Goal: Information Seeking & Learning: Check status

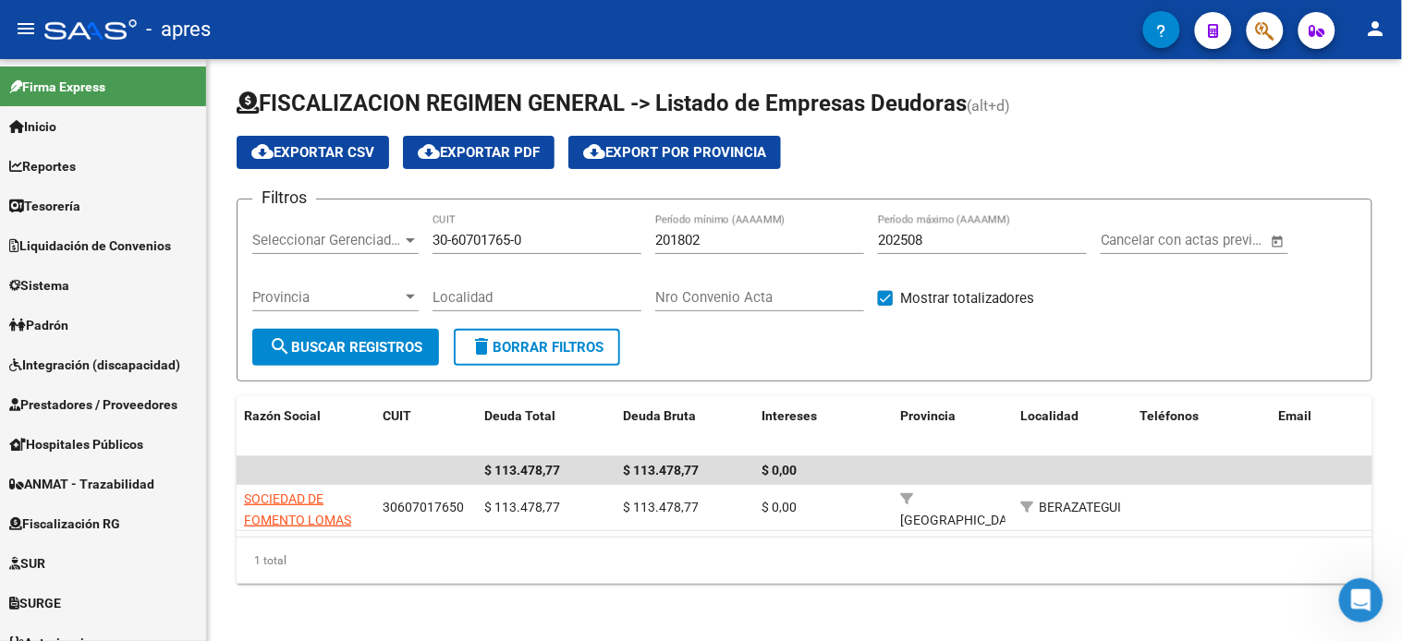
scroll to position [179, 0]
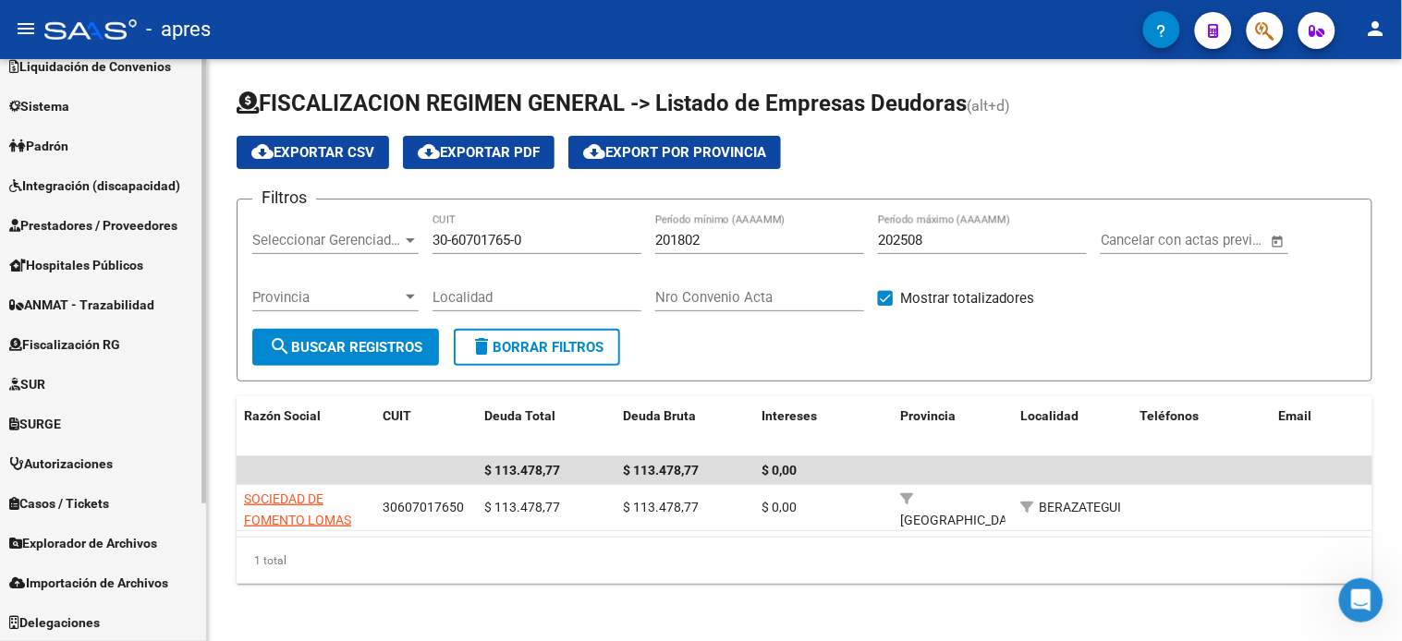
click at [77, 347] on span "Fiscalización RG" at bounding box center [64, 345] width 111 height 20
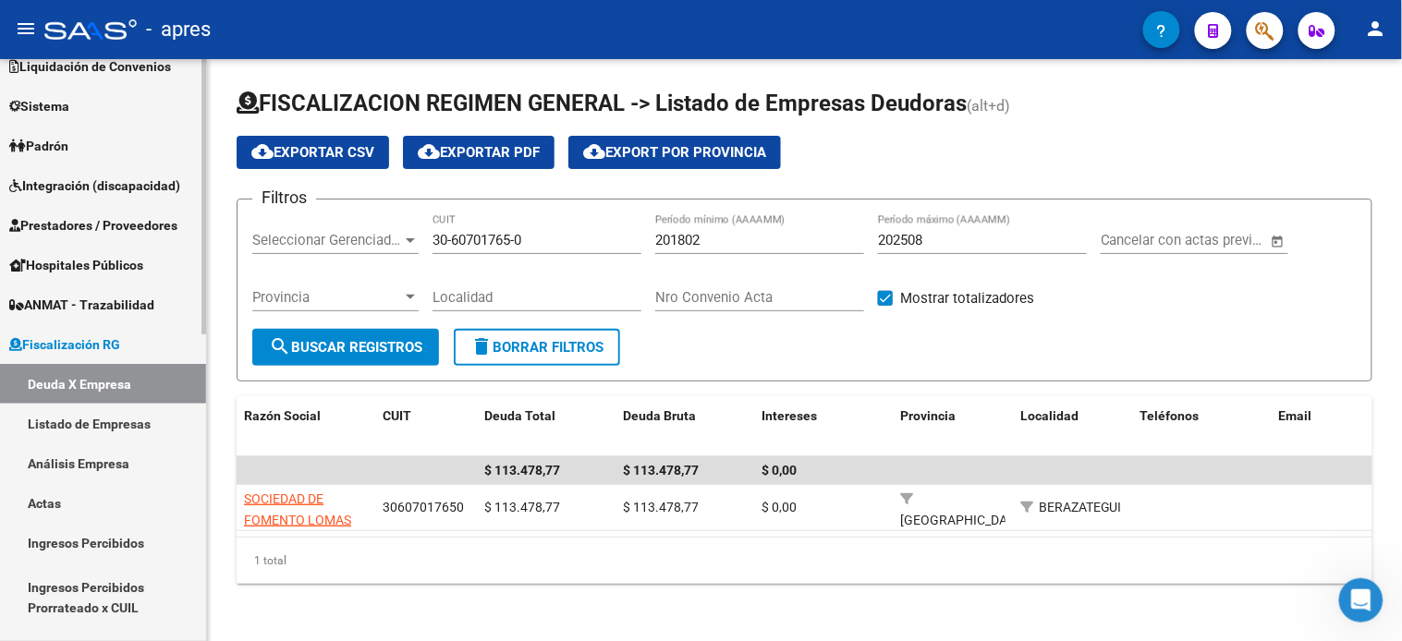
click at [77, 504] on link "Actas" at bounding box center [103, 503] width 206 height 40
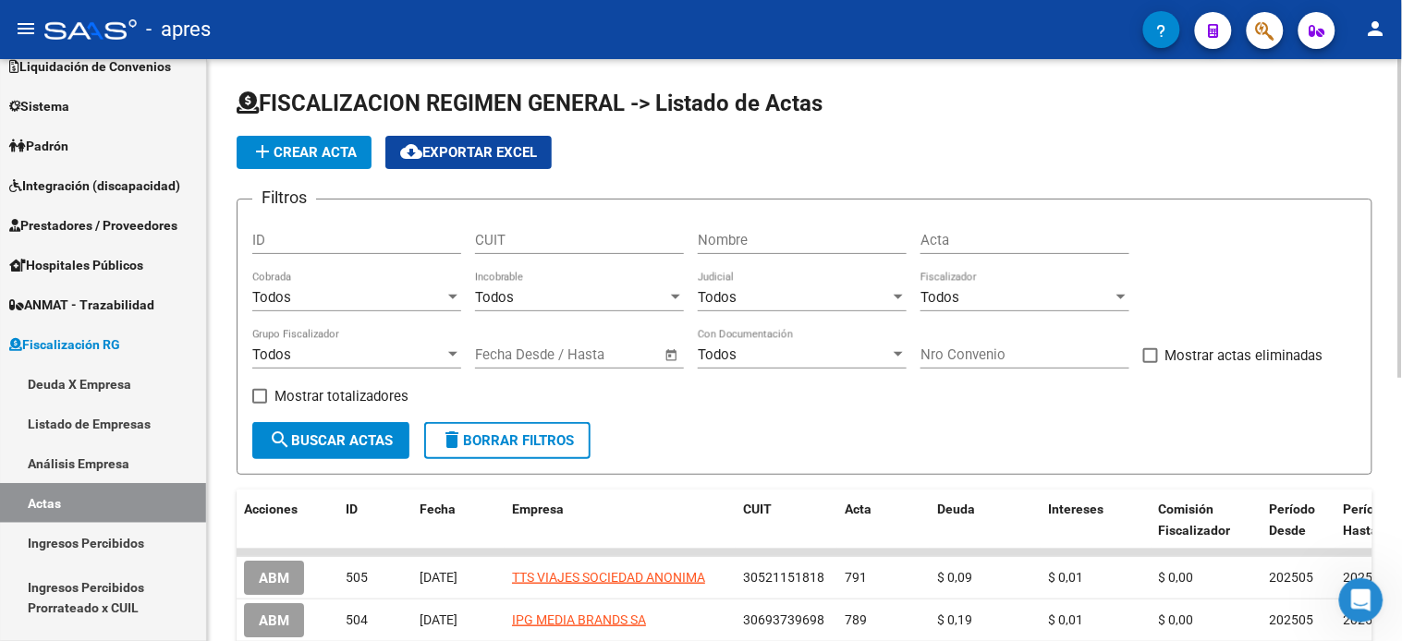
click at [967, 306] on div "Todos" at bounding box center [1016, 297] width 192 height 17
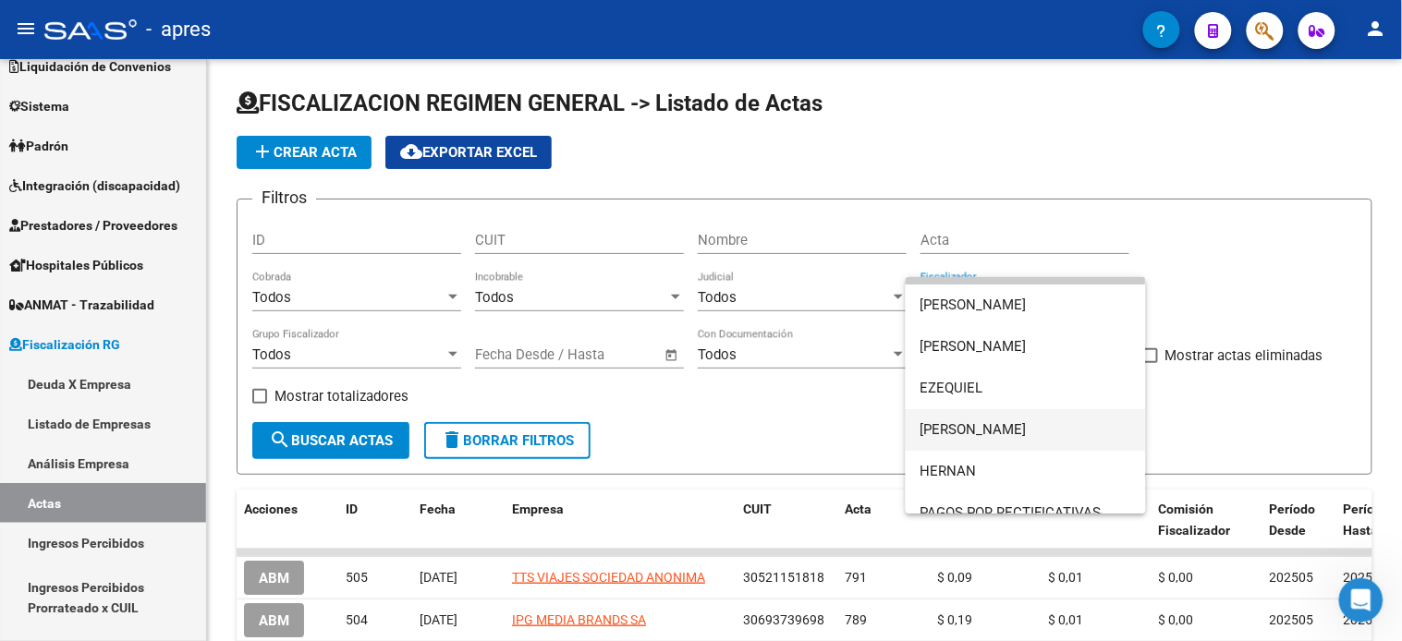
scroll to position [54, 0]
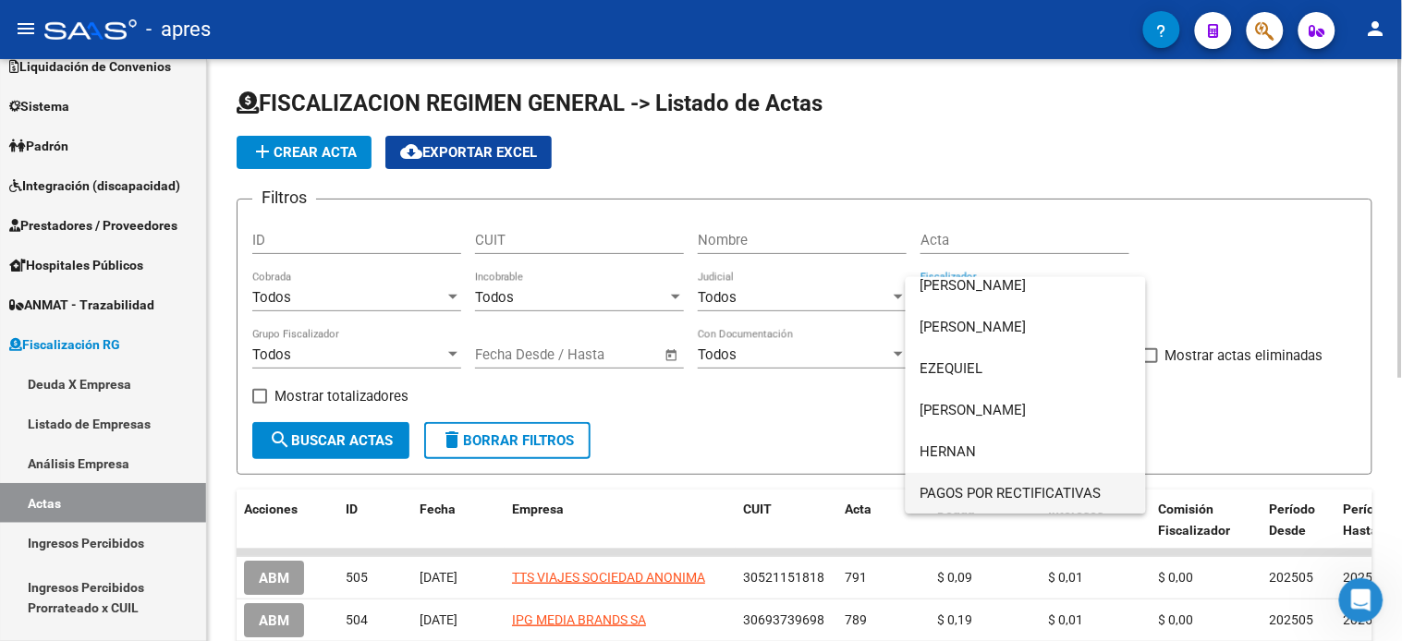
click at [1000, 486] on span "PAGOS POR RECTIFICATIVAS" at bounding box center [1025, 494] width 211 height 42
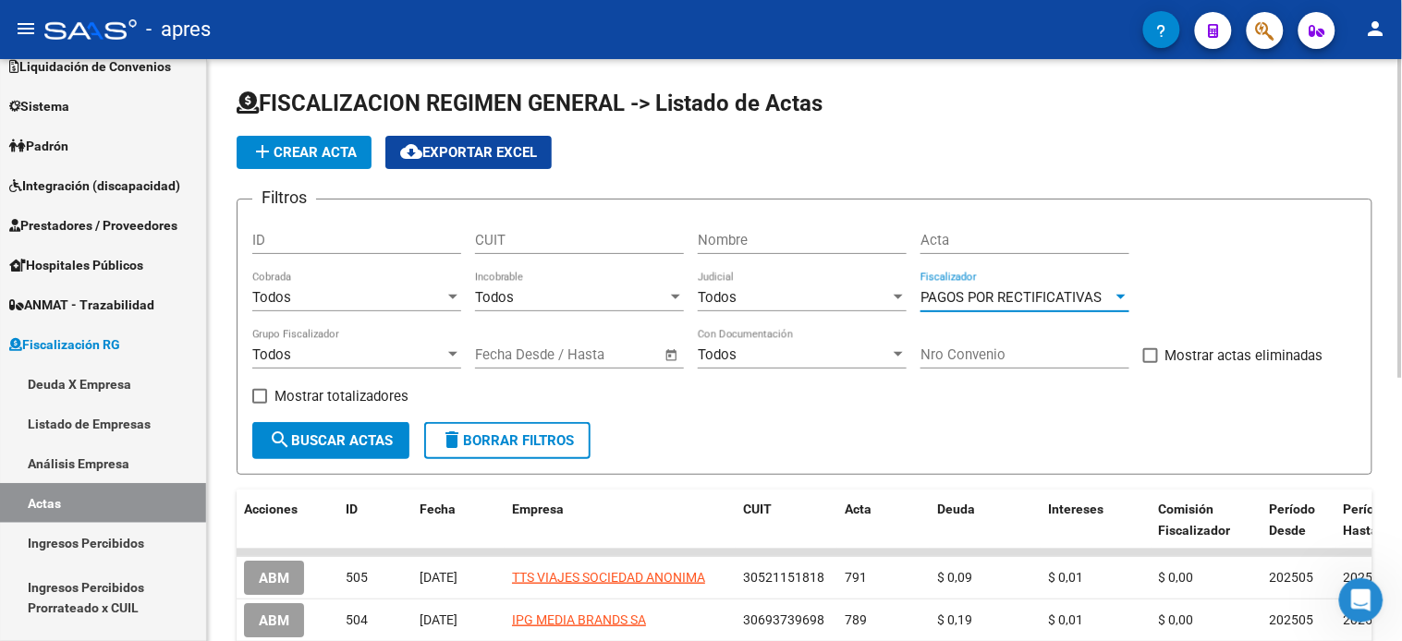
click at [364, 441] on span "search Buscar Actas" at bounding box center [331, 440] width 124 height 17
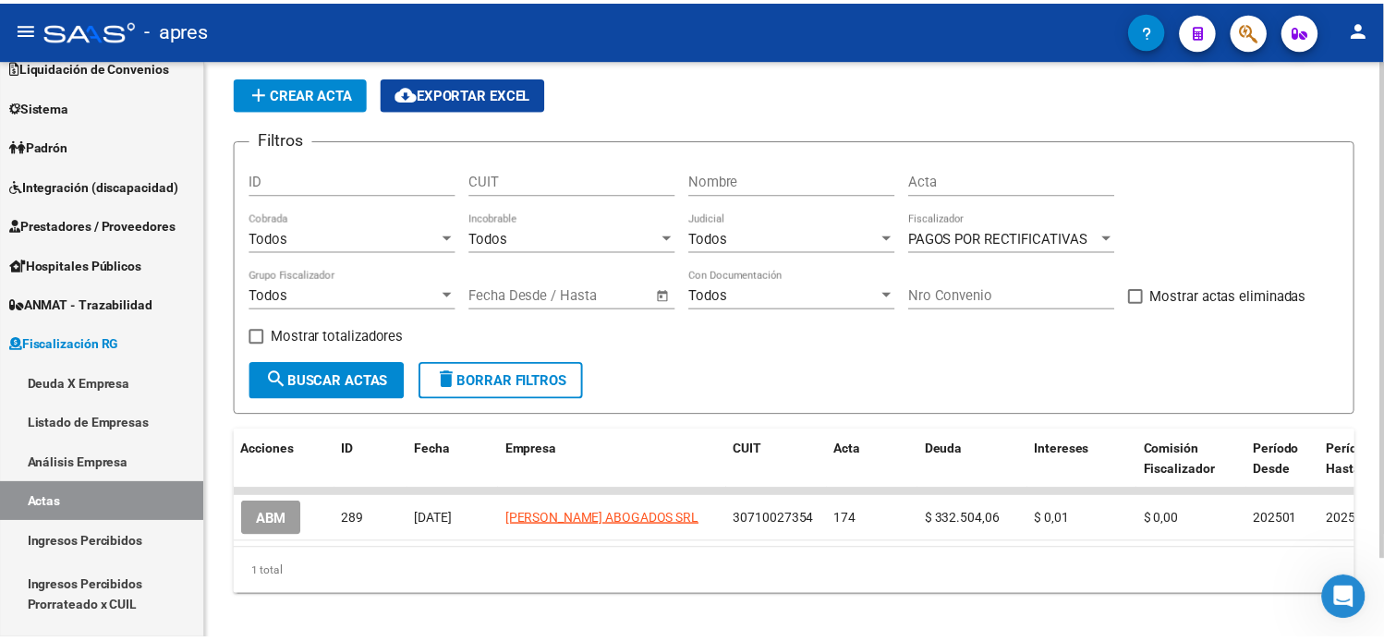
scroll to position [91, 0]
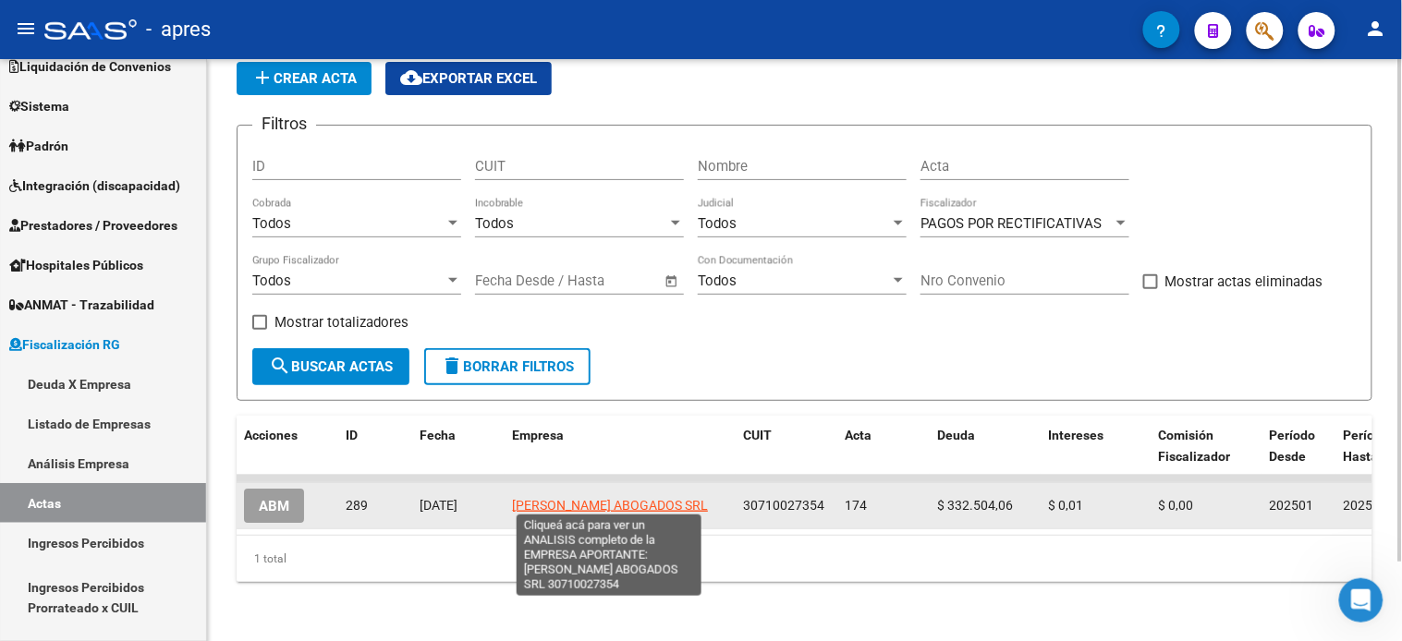
click at [614, 498] on span "[PERSON_NAME] ABOGADOS SRL" at bounding box center [610, 505] width 196 height 15
type textarea "30710027354"
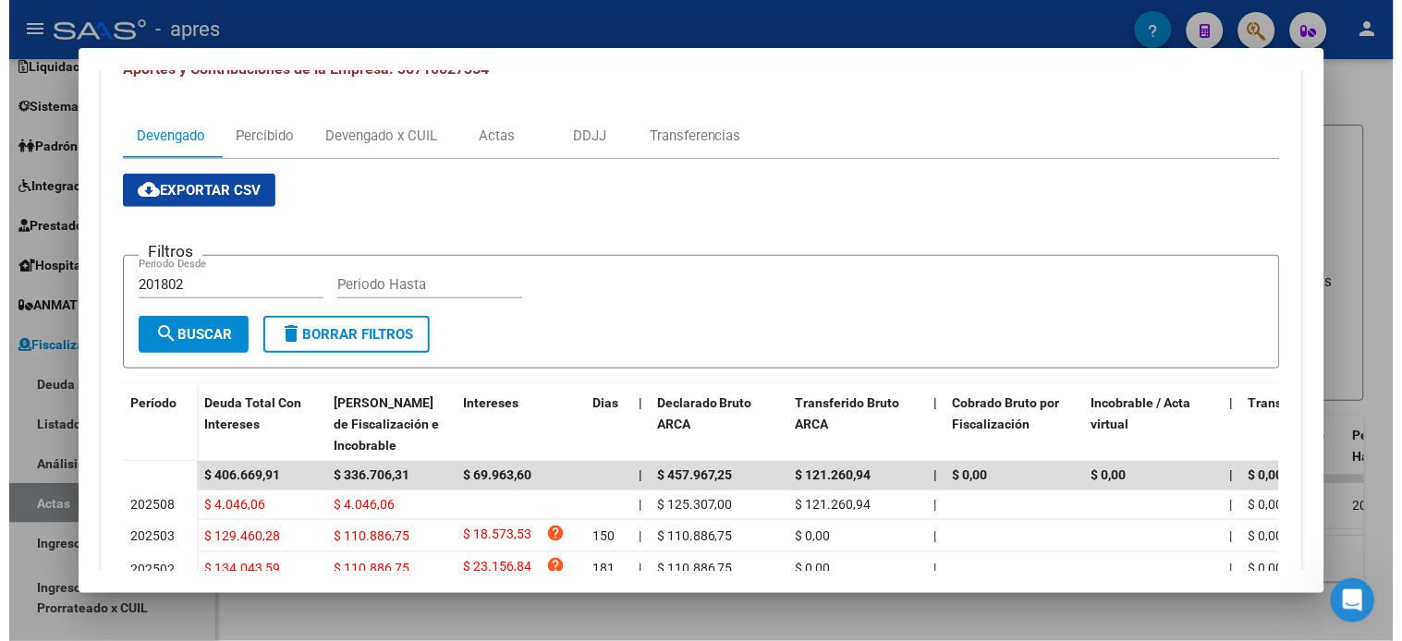
scroll to position [426, 0]
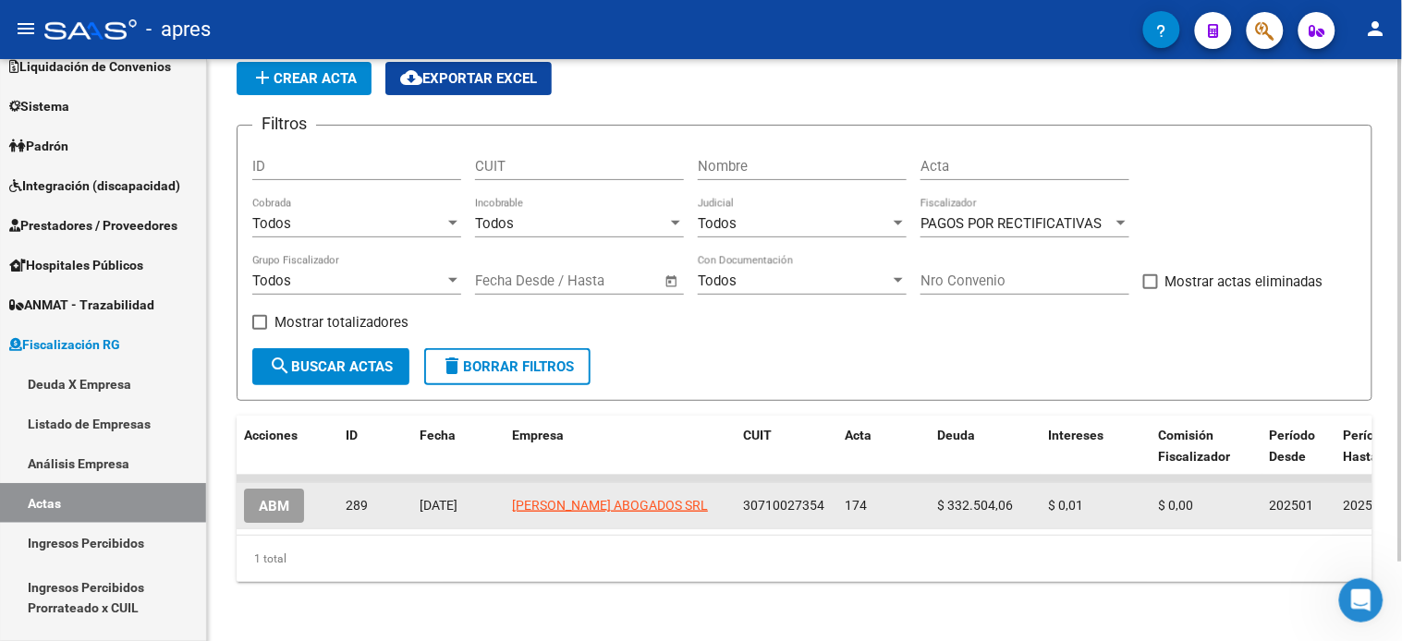
click at [288, 498] on span "ABM" at bounding box center [274, 506] width 30 height 17
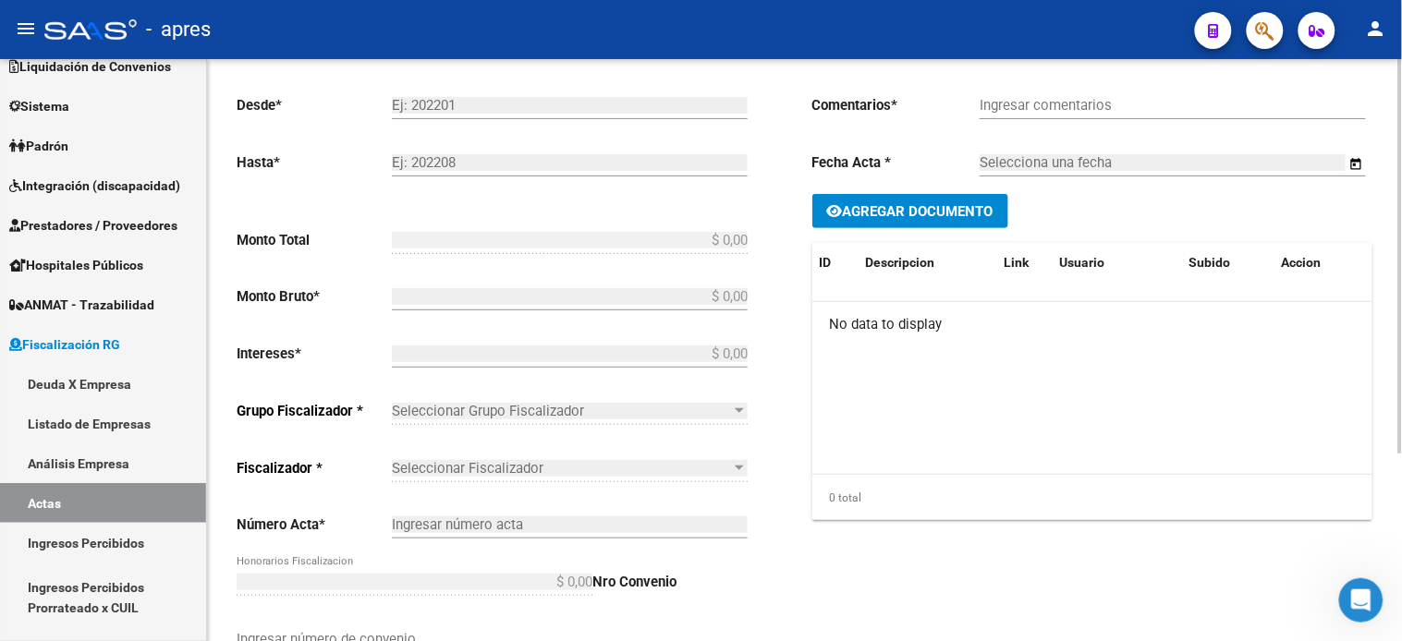
type input "202501"
type input "202503"
type input "$ 332.504,07"
type input "$ 332.504,06"
type input "$ 0,01"
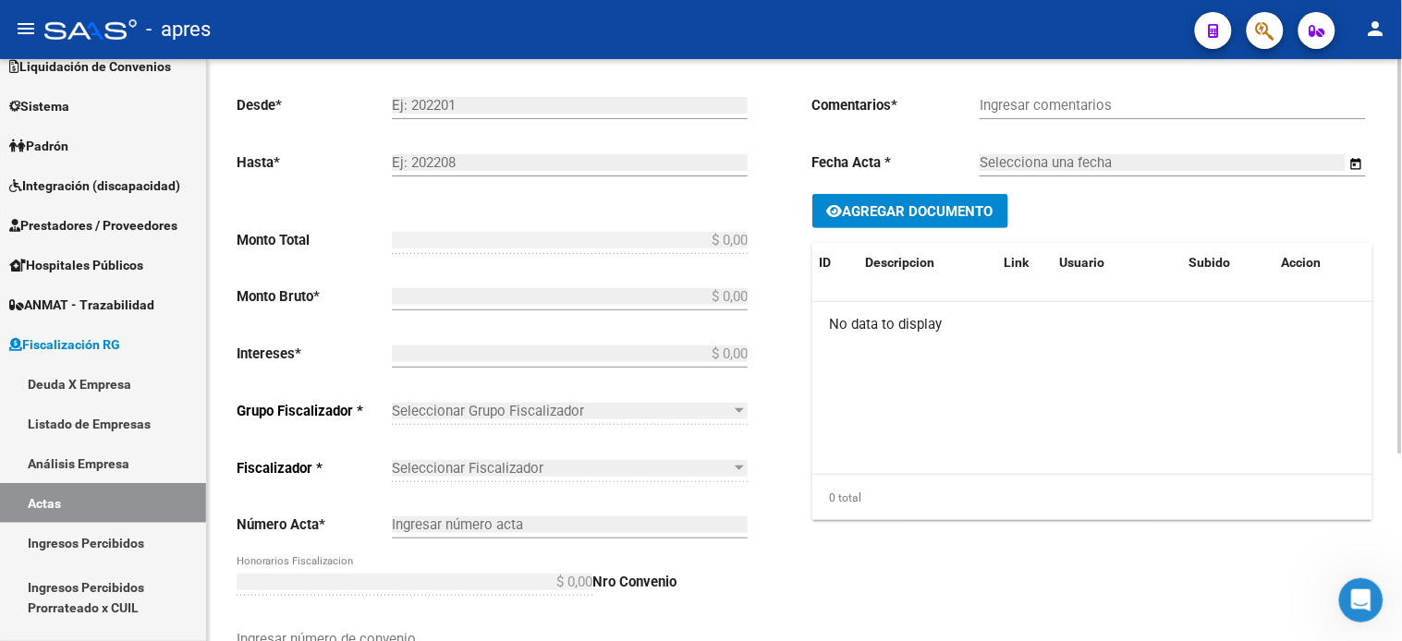
type input "174"
type input "Deuda Rectificad"
type input "[DATE]"
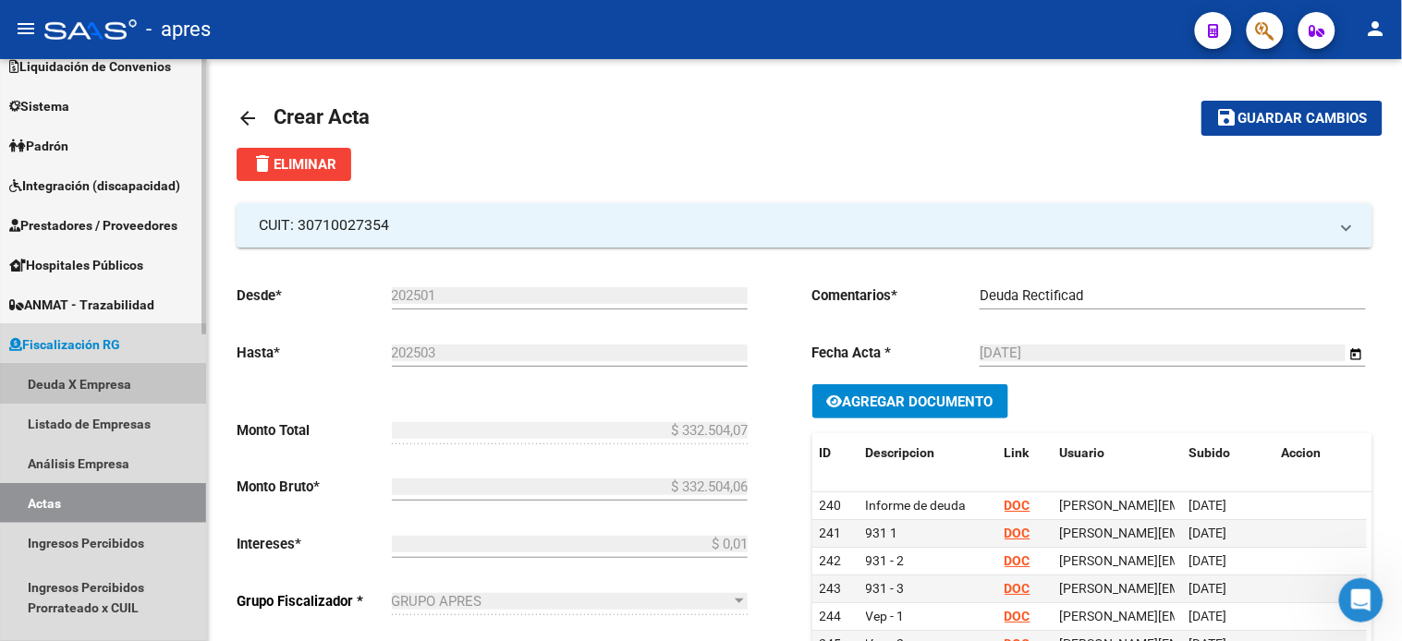
click at [95, 392] on link "Deuda X Empresa" at bounding box center [103, 384] width 206 height 40
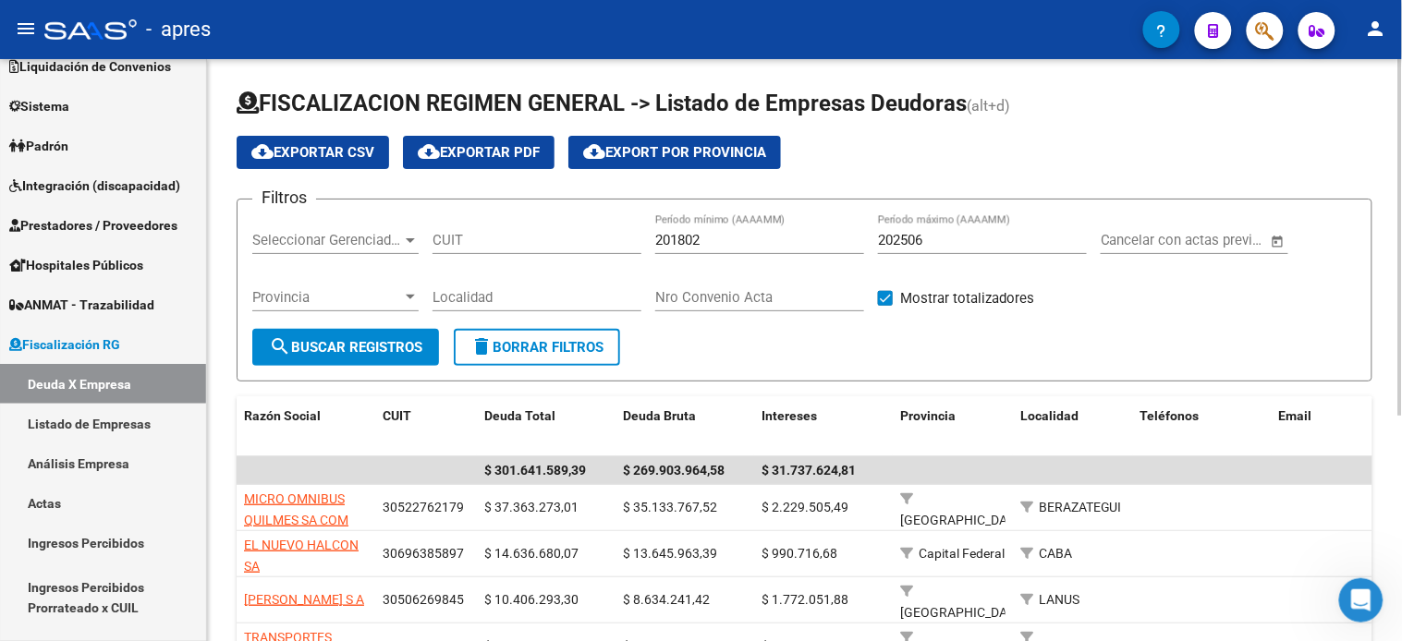
click at [505, 237] on input "CUIT" at bounding box center [536, 240] width 209 height 17
paste input "30-71815678-1"
type input "30-71815678-1"
click at [367, 349] on span "search Buscar Registros" at bounding box center [345, 347] width 153 height 17
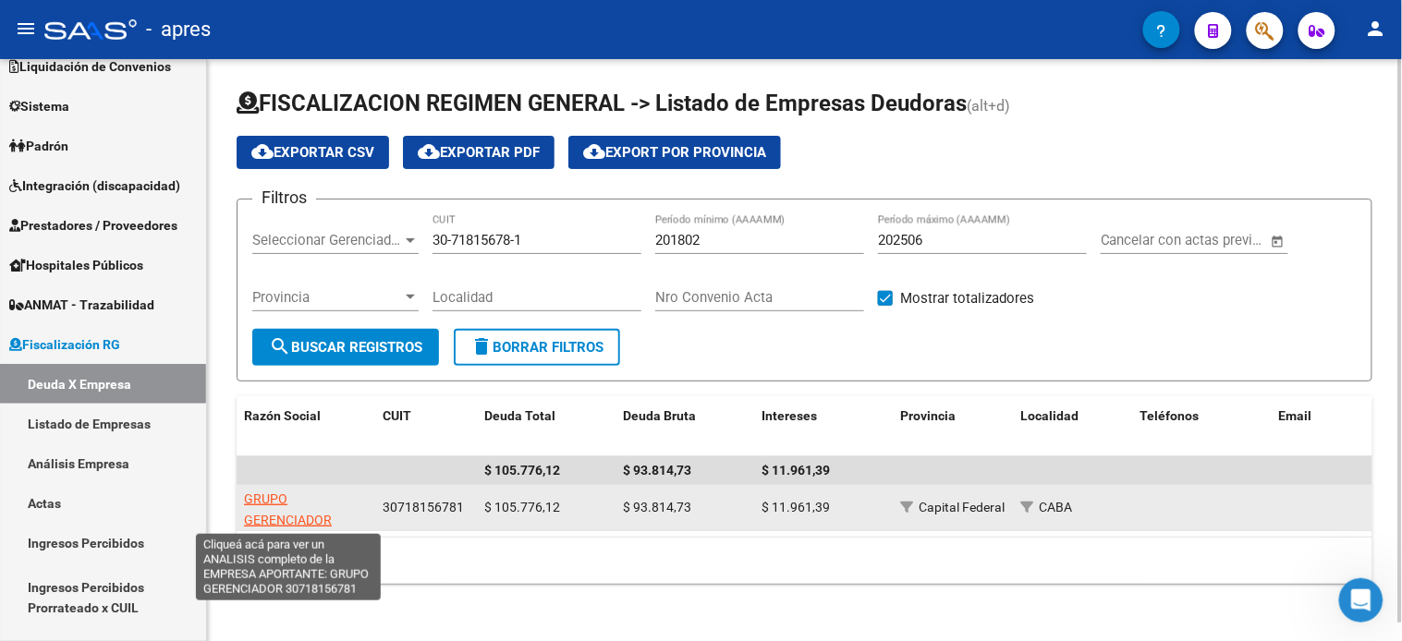
click at [287, 517] on span "GRUPO GERENCIADOR" at bounding box center [288, 510] width 88 height 36
type textarea "30718156781"
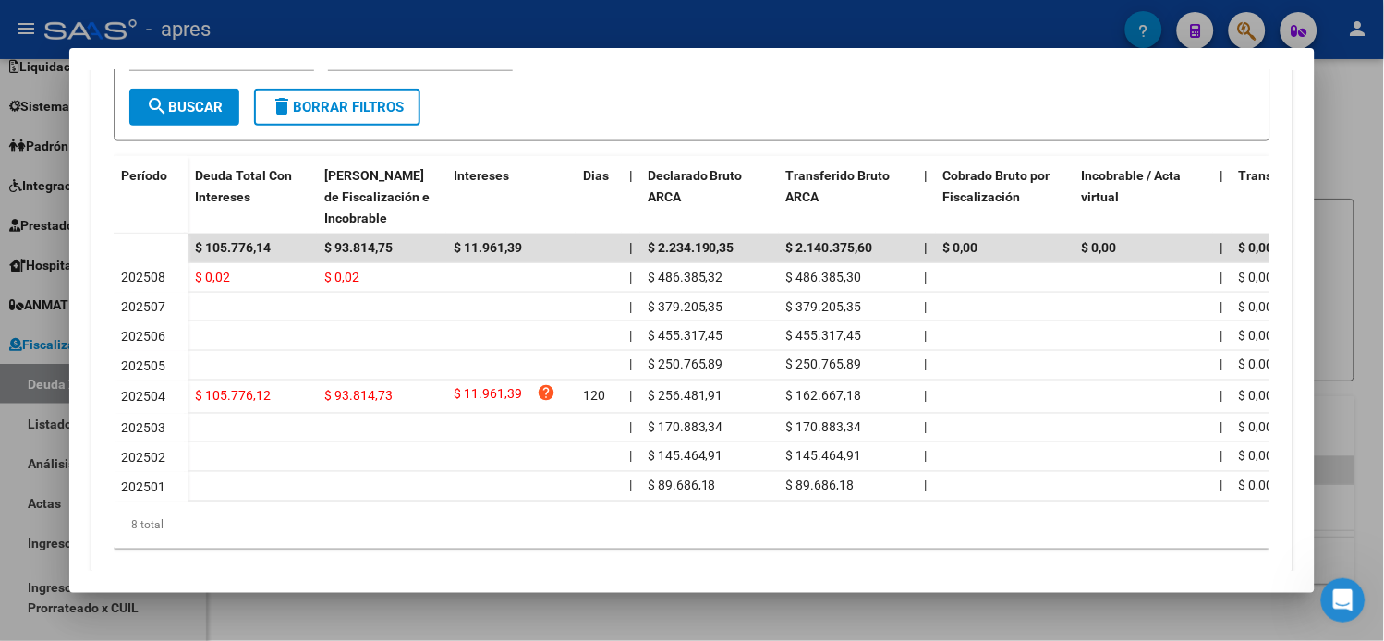
scroll to position [513, 0]
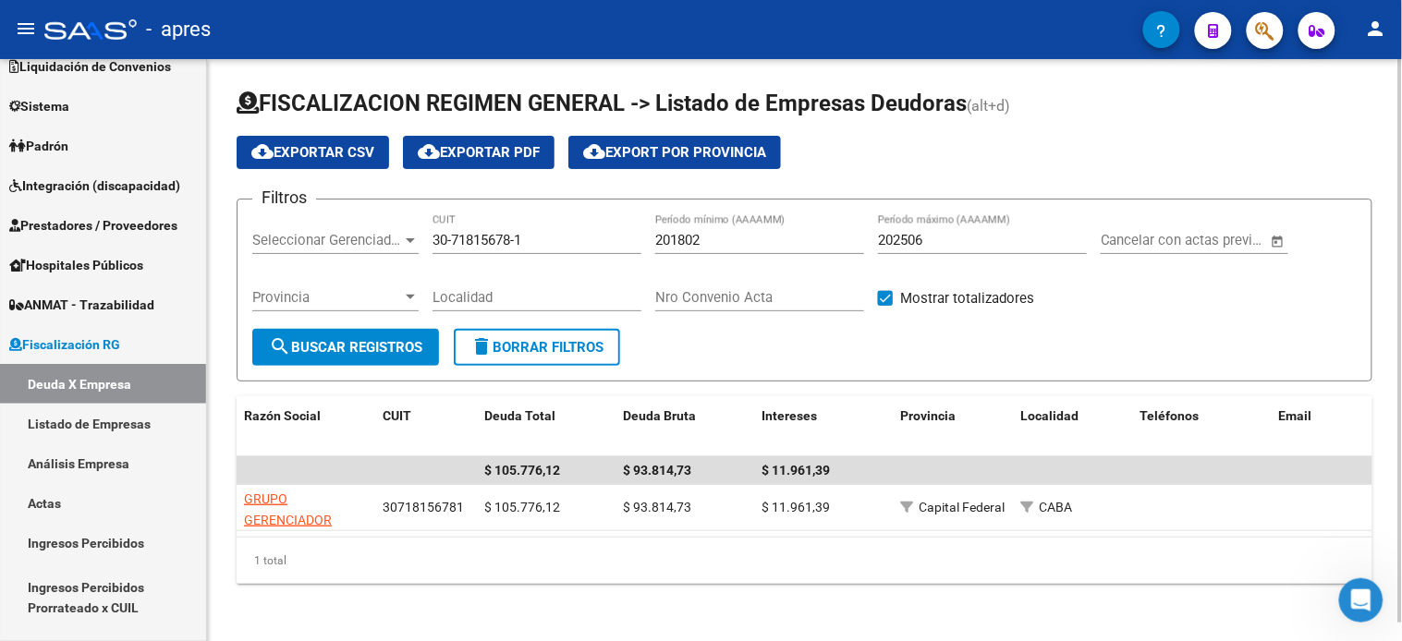
click at [504, 241] on input "30-71815678-1" at bounding box center [536, 240] width 209 height 17
drag, startPoint x: 504, startPoint y: 241, endPoint x: 479, endPoint y: 257, distance: 29.5
click at [504, 241] on input "30-71815678-1" at bounding box center [536, 240] width 209 height 17
click at [381, 351] on span "search Buscar Registros" at bounding box center [345, 347] width 153 height 17
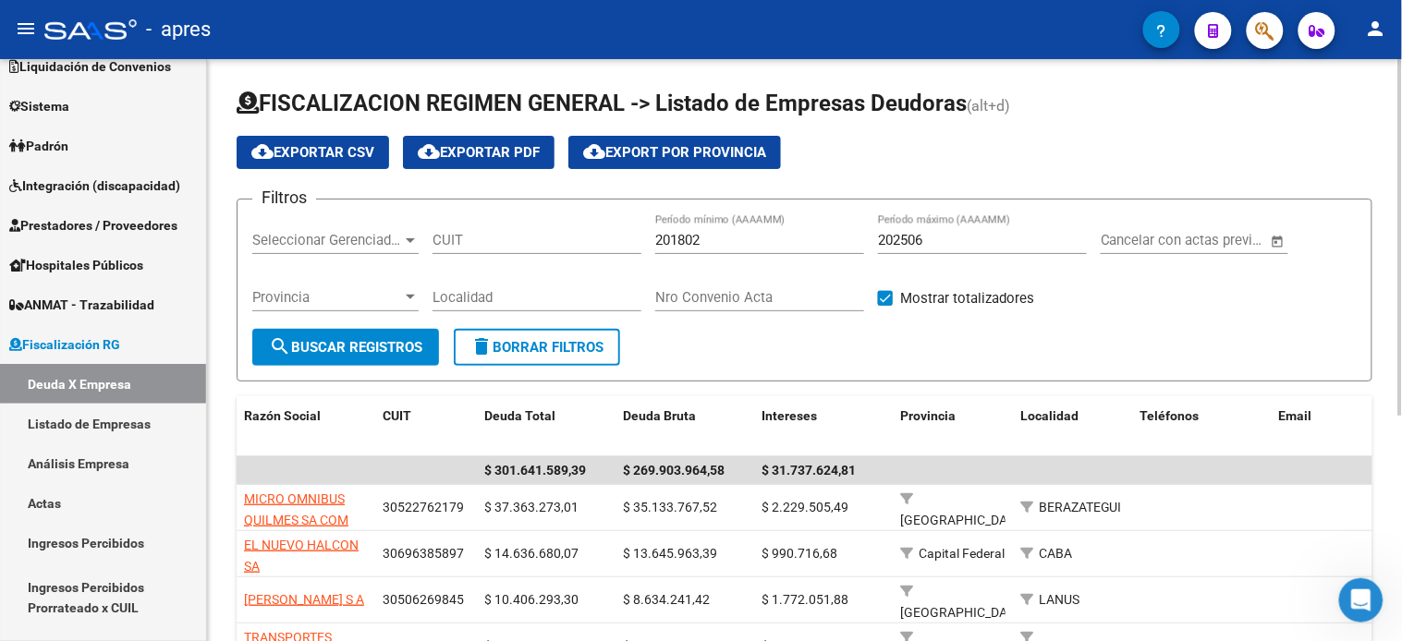
click at [981, 248] on input "202506" at bounding box center [982, 240] width 209 height 17
type input "202508"
click at [287, 353] on mat-icon "search" at bounding box center [280, 346] width 22 height 22
click at [493, 243] on input "CUIT" at bounding box center [536, 240] width 209 height 17
paste input "30-50695438-6"
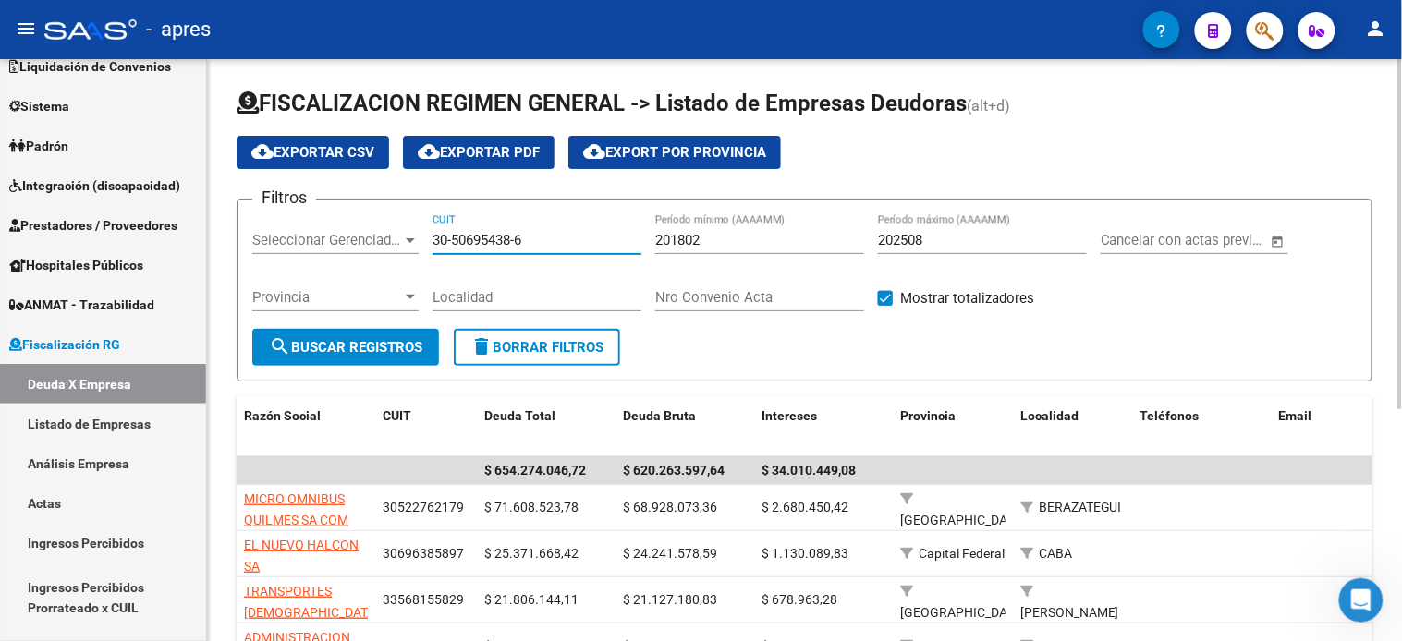
type input "30-50695438-6"
click at [400, 344] on span "search Buscar Registros" at bounding box center [345, 347] width 153 height 17
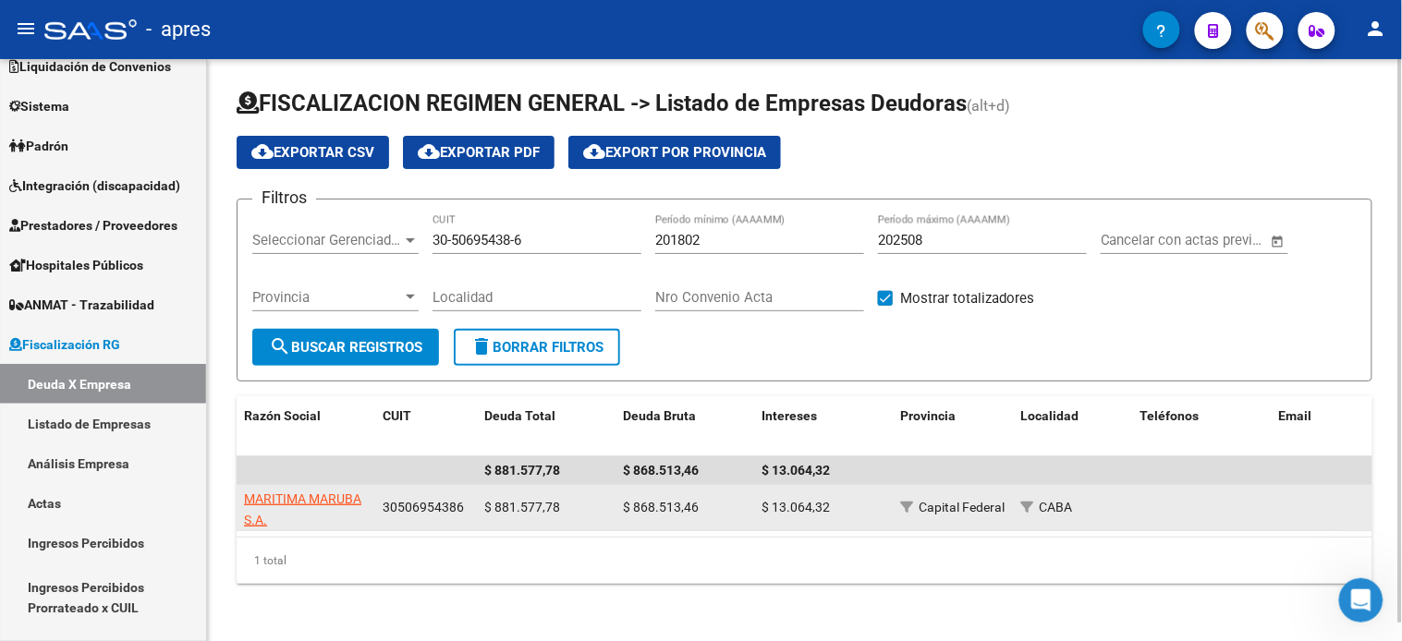
click at [288, 506] on app-link-go-to "MARITIMA MARUBA S.A." at bounding box center [306, 510] width 124 height 43
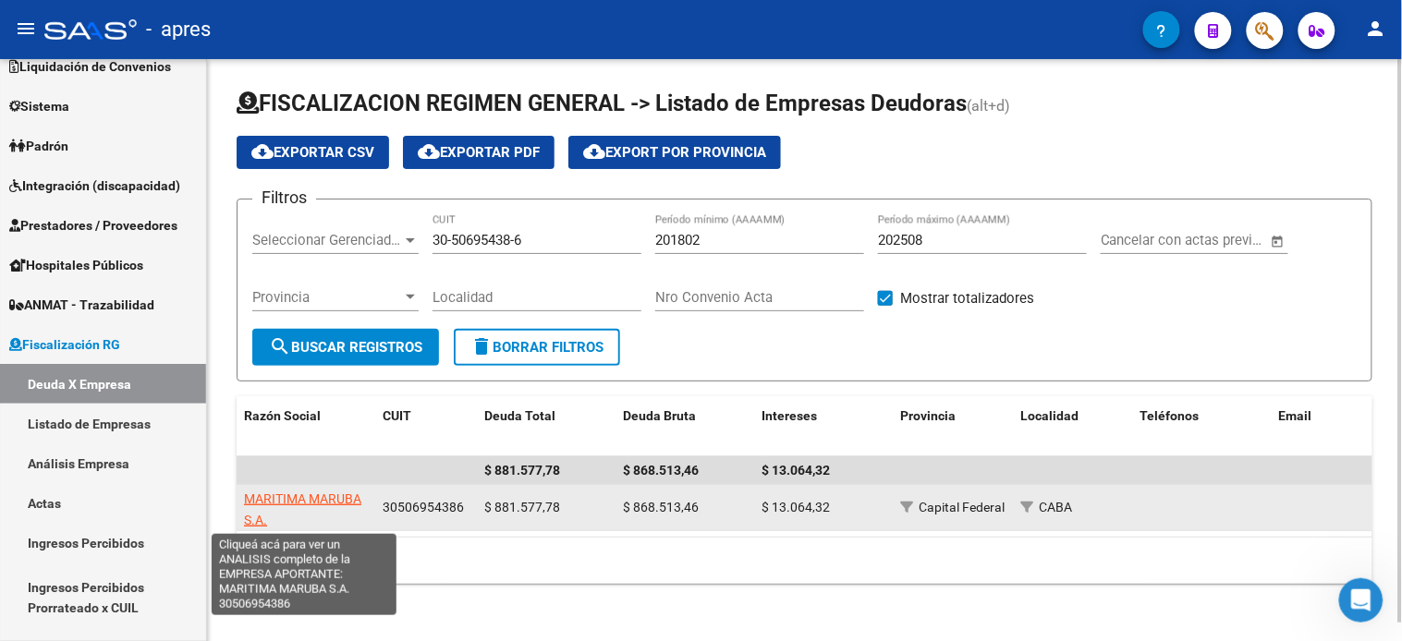
click at [288, 502] on span "MARITIMA MARUBA S.A." at bounding box center [302, 510] width 117 height 36
type textarea "30506954386"
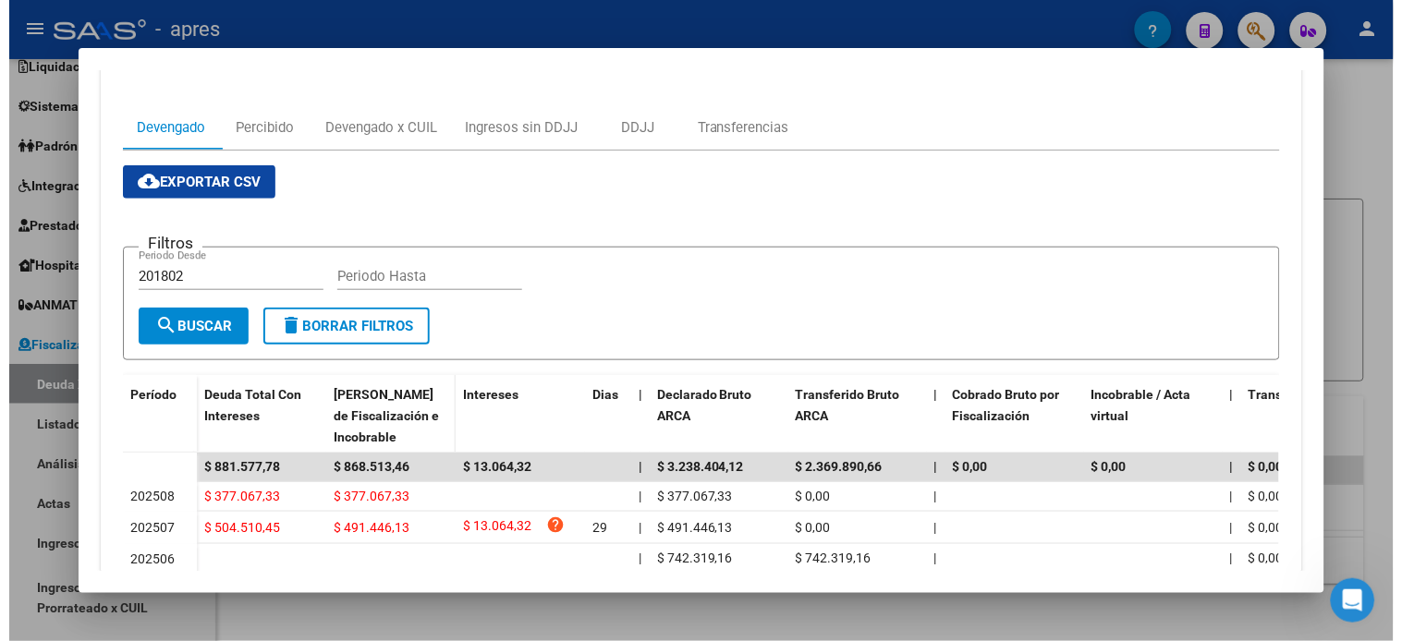
scroll to position [477, 0]
